Goal: Task Accomplishment & Management: Use online tool/utility

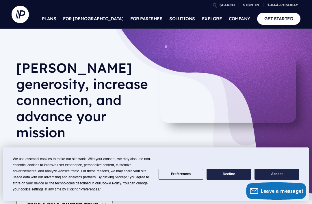
click at [223, 79] on h6 "ADMINISTRATOR SIGN IN" at bounding box center [214, 77] width 90 height 9
click at [209, 20] on h6 "PERSONAL SIGN IN" at bounding box center [214, 21] width 90 height 9
click at [221, 74] on h6 "ADMINISTRATOR SIGN IN" at bounding box center [214, 77] width 90 height 9
click at [207, 73] on h6 "ADMINISTRATOR SIGN IN" at bounding box center [214, 77] width 90 height 9
click at [198, 76] on h6 "ADMINISTRATOR SIGN IN" at bounding box center [214, 77] width 90 height 9
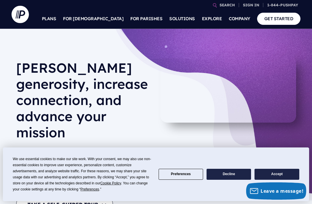
click at [220, 73] on h6 "ADMINISTRATOR SIGN IN" at bounding box center [214, 77] width 90 height 9
click at [212, 74] on h6 "ADMINISTRATOR SIGN IN" at bounding box center [214, 77] width 90 height 9
